Goal: Find specific page/section: Find specific page/section

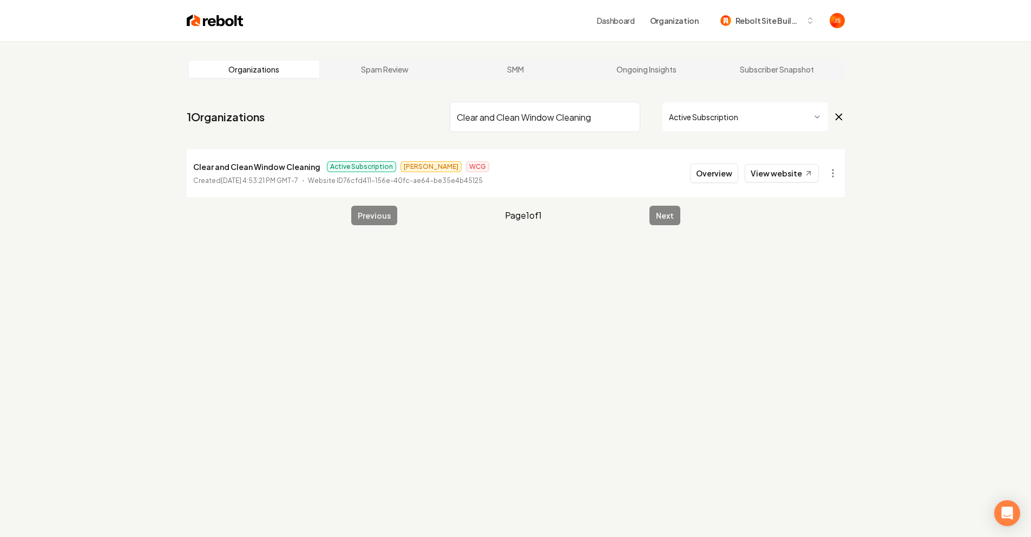
click at [616, 118] on input "Clear and Clean Window Cleaning" at bounding box center [545, 117] width 190 height 30
click at [625, 118] on input "Clear and Clean Window Cleaning" at bounding box center [545, 117] width 190 height 30
type input "949"
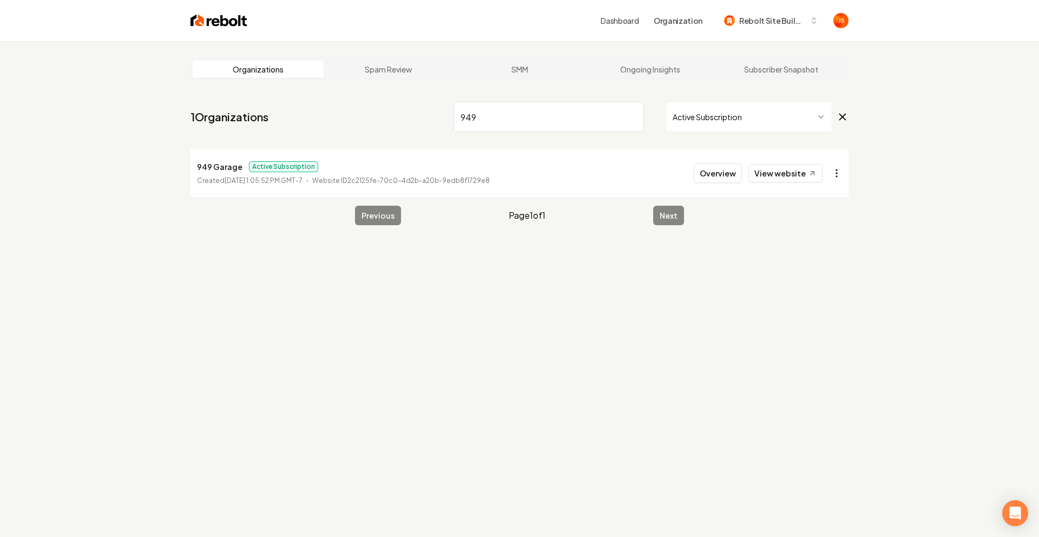
click at [834, 174] on html "Dashboard Organization Rebolt Site Builder Organizations Spam Review SMM Ongoin…" at bounding box center [519, 268] width 1039 height 537
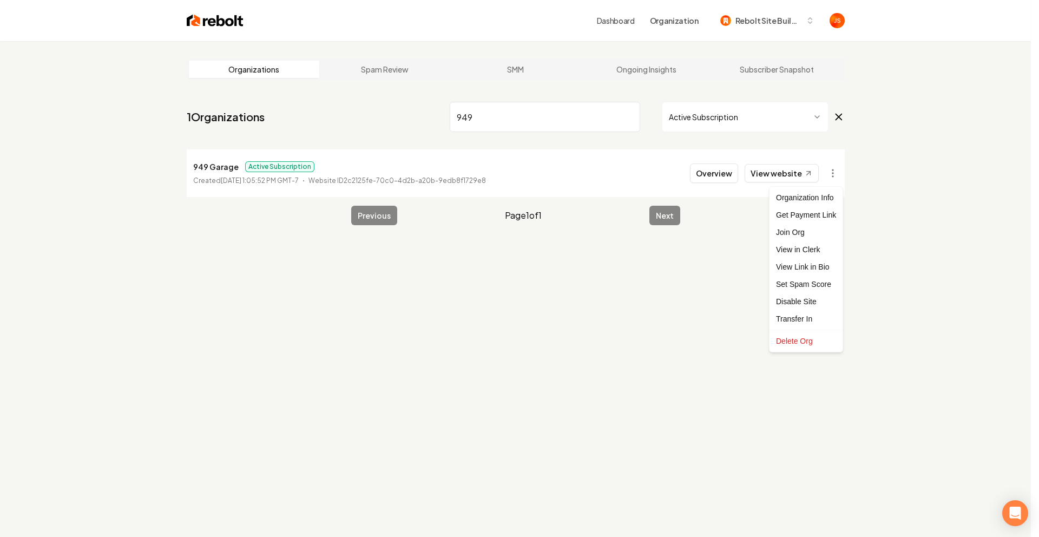
click at [619, 114] on html "Dashboard Organization Rebolt Site Builder Organizations Spam Review SMM Ongoin…" at bounding box center [519, 268] width 1039 height 537
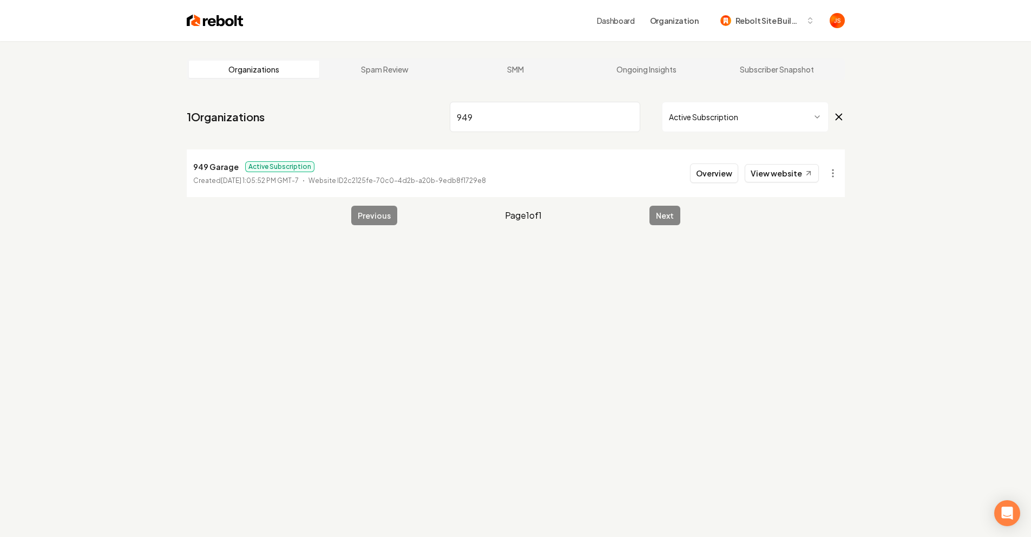
click at [627, 115] on input "949" at bounding box center [545, 117] width 190 height 30
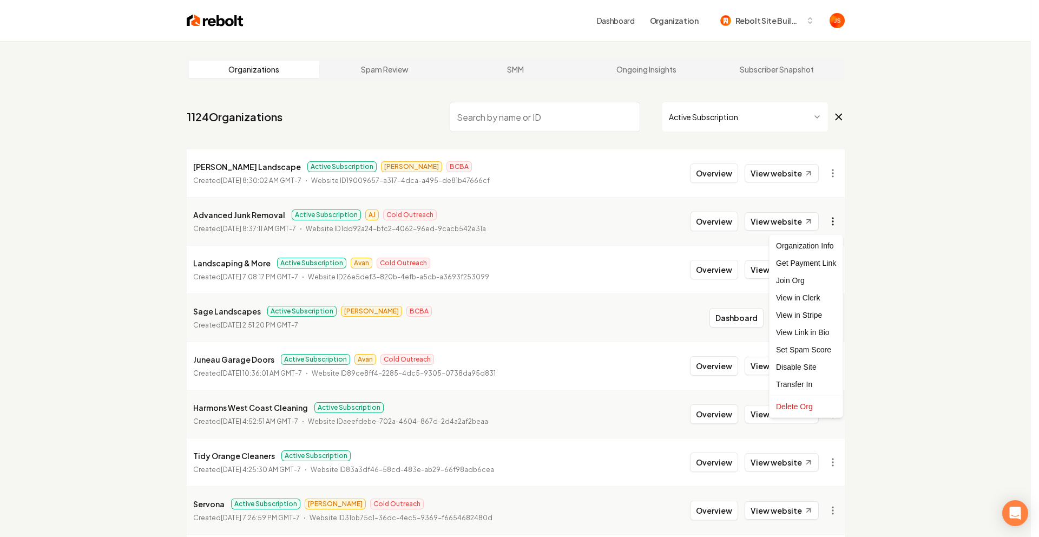
click at [836, 220] on html "Dashboard Organization Rebolt Site Builder Organizations Spam Review SMM Ongoin…" at bounding box center [519, 268] width 1039 height 537
click at [511, 123] on html "Dashboard Organization Rebolt Site Builder Organizations Spam Review SMM Ongoin…" at bounding box center [519, 268] width 1039 height 537
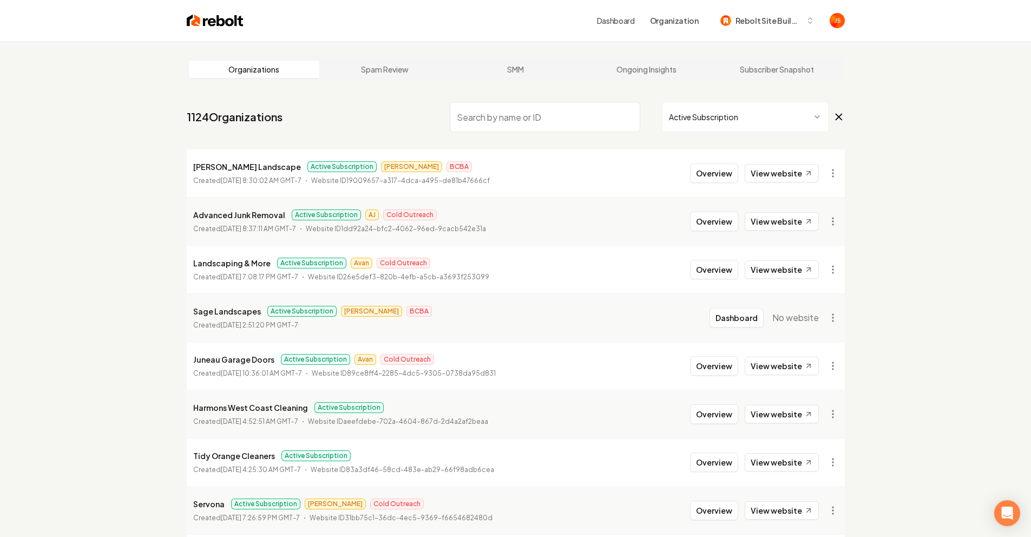
click at [512, 117] on input "search" at bounding box center [545, 117] width 190 height 30
paste input "[PHONE_NUMBER]"
type input "[PHONE_NUMBER]"
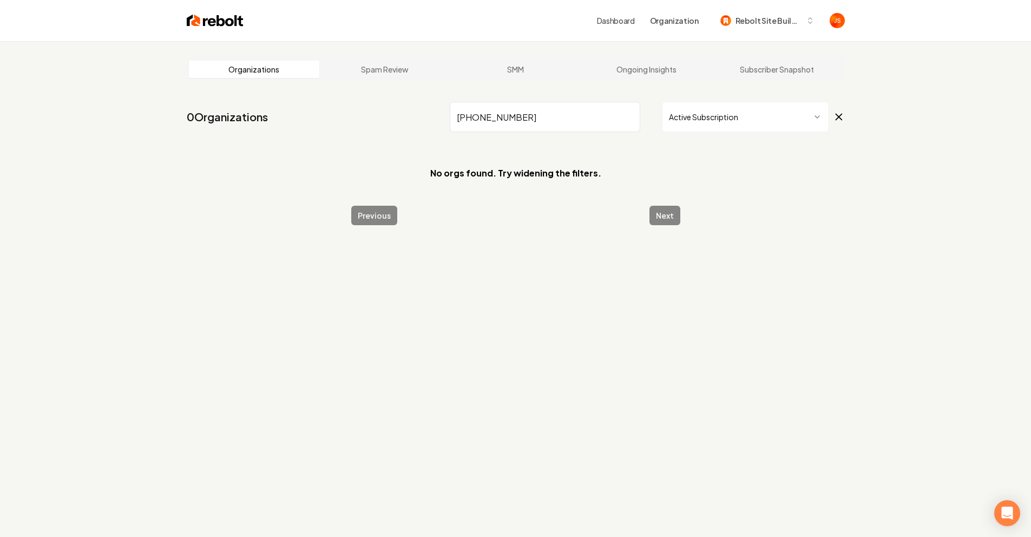
click at [626, 118] on input "[PHONE_NUMBER]" at bounding box center [545, 117] width 190 height 30
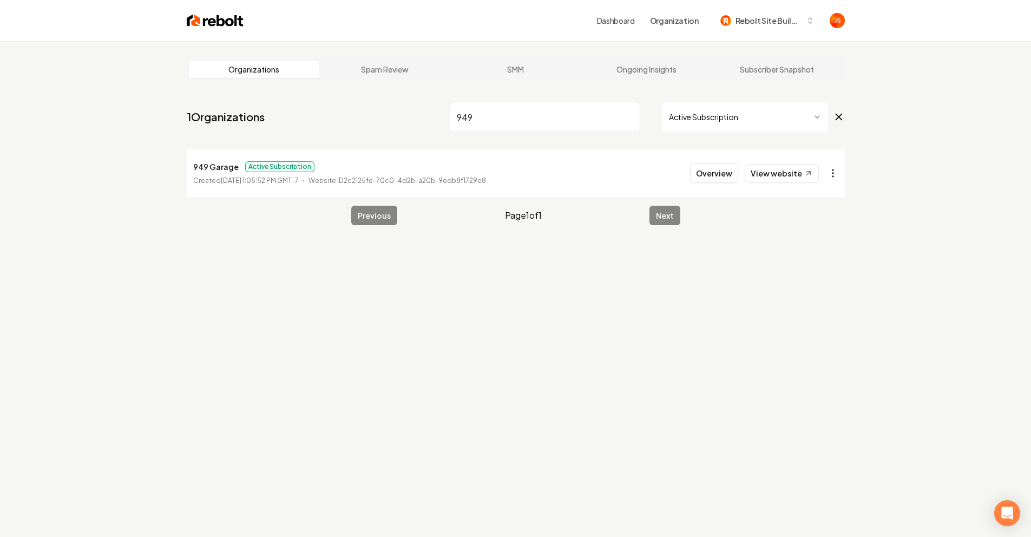
type input "949"
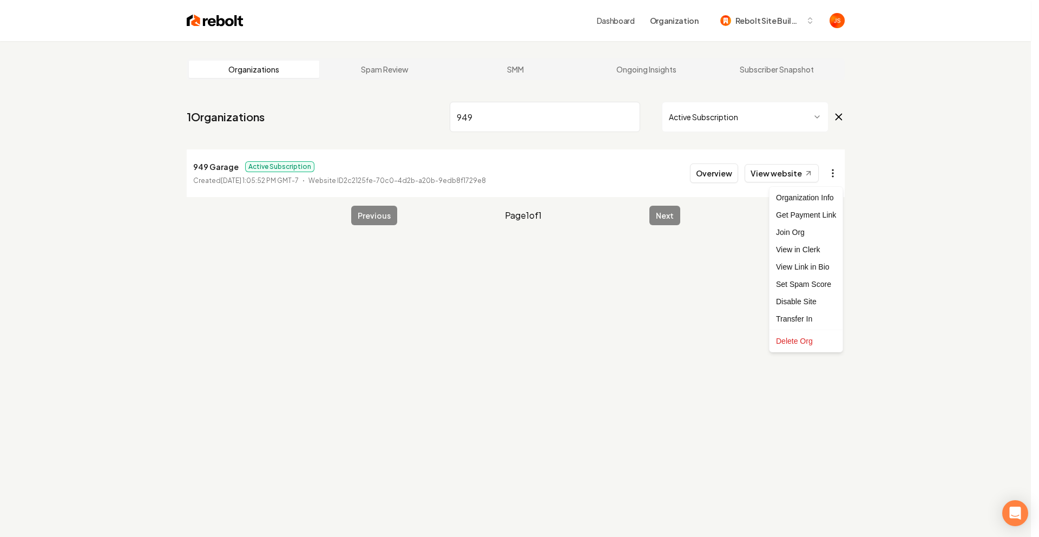
click at [834, 173] on html "Dashboard Organization Rebolt Site Builder Organizations Spam Review SMM Ongoin…" at bounding box center [519, 268] width 1039 height 537
click at [974, 82] on html "Dashboard Organization Rebolt Site Builder Organizations Spam Review SMM Ongoin…" at bounding box center [519, 268] width 1039 height 537
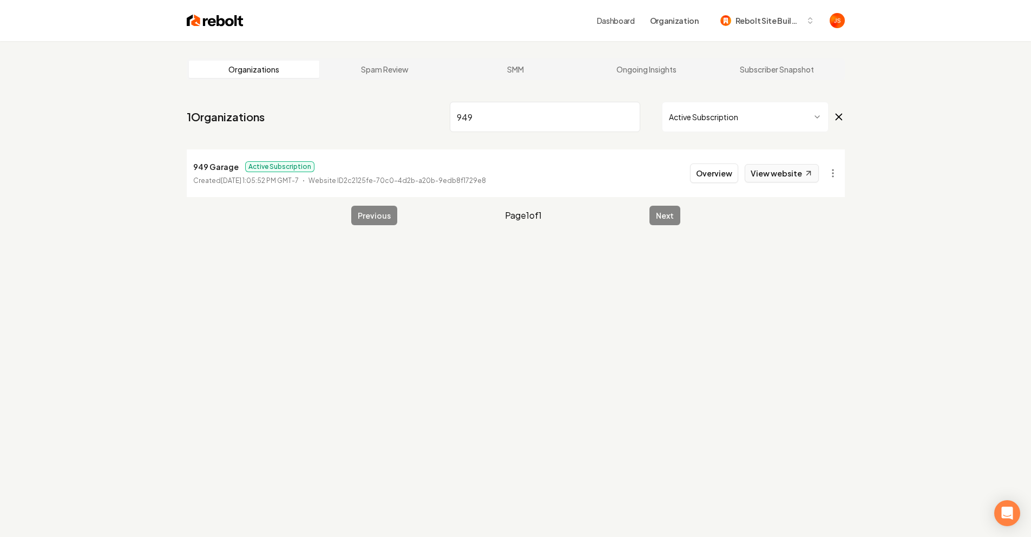
click at [775, 166] on link "View website" at bounding box center [781, 173] width 74 height 18
click at [627, 106] on input "949" at bounding box center [545, 117] width 190 height 30
drag, startPoint x: 636, startPoint y: 115, endPoint x: 624, endPoint y: 115, distance: 11.9
click at [636, 115] on input "949" at bounding box center [545, 117] width 190 height 30
click at [624, 115] on input "949" at bounding box center [545, 117] width 190 height 30
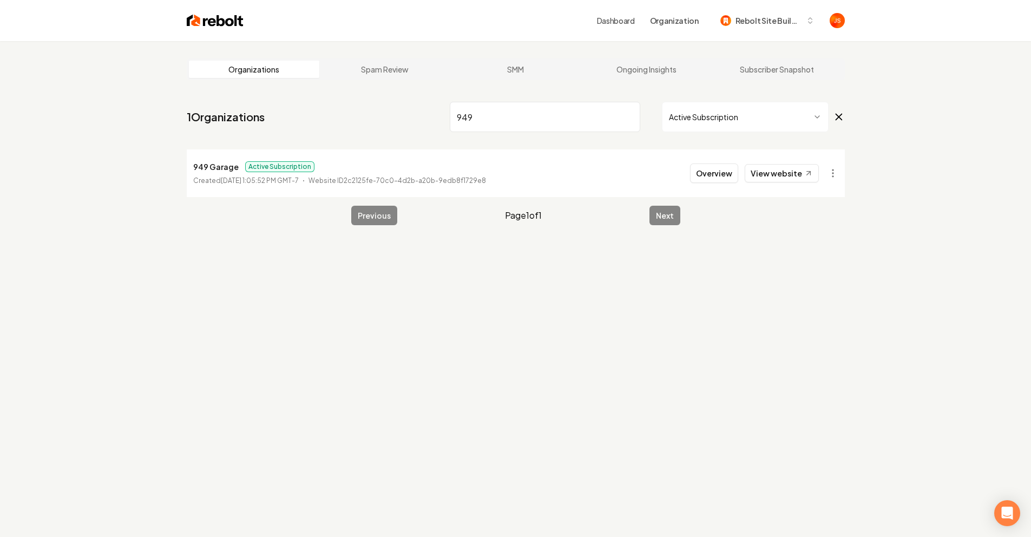
click at [630, 118] on input "949" at bounding box center [545, 117] width 190 height 30
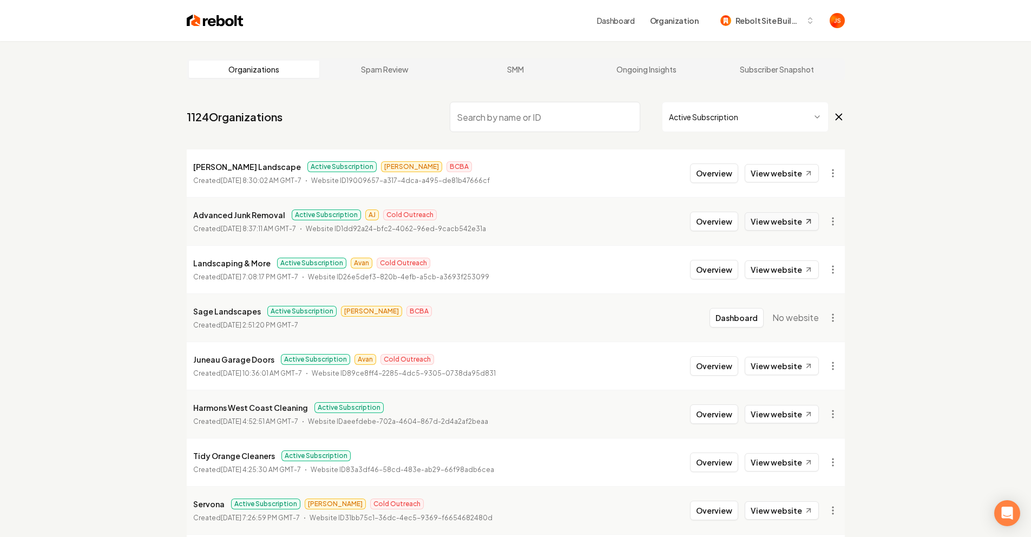
click at [806, 220] on icon at bounding box center [807, 221] width 9 height 9
click at [715, 171] on button "Overview" at bounding box center [714, 172] width 48 height 19
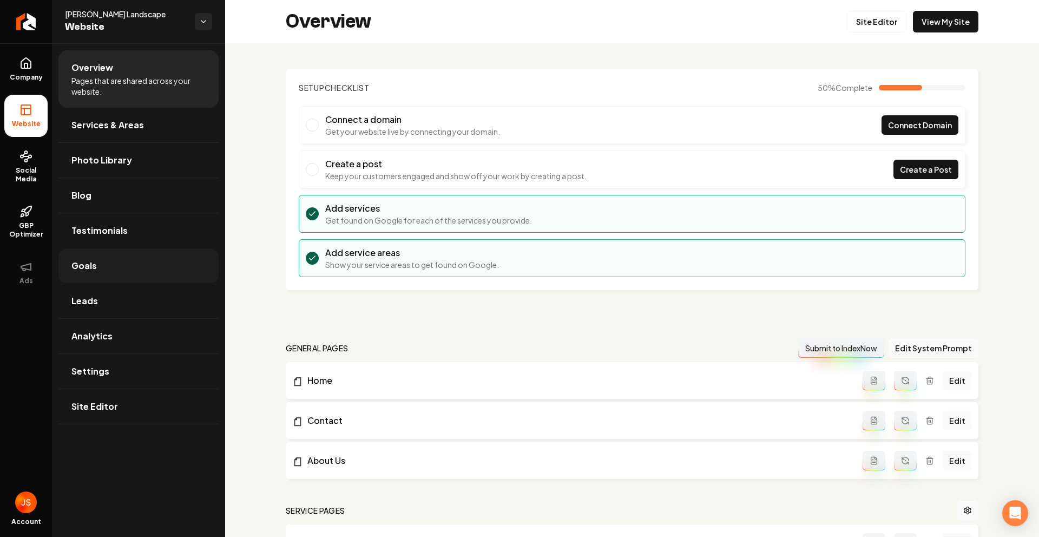
click at [126, 264] on link "Goals" at bounding box center [138, 265] width 160 height 35
